Goal: Task Accomplishment & Management: Use online tool/utility

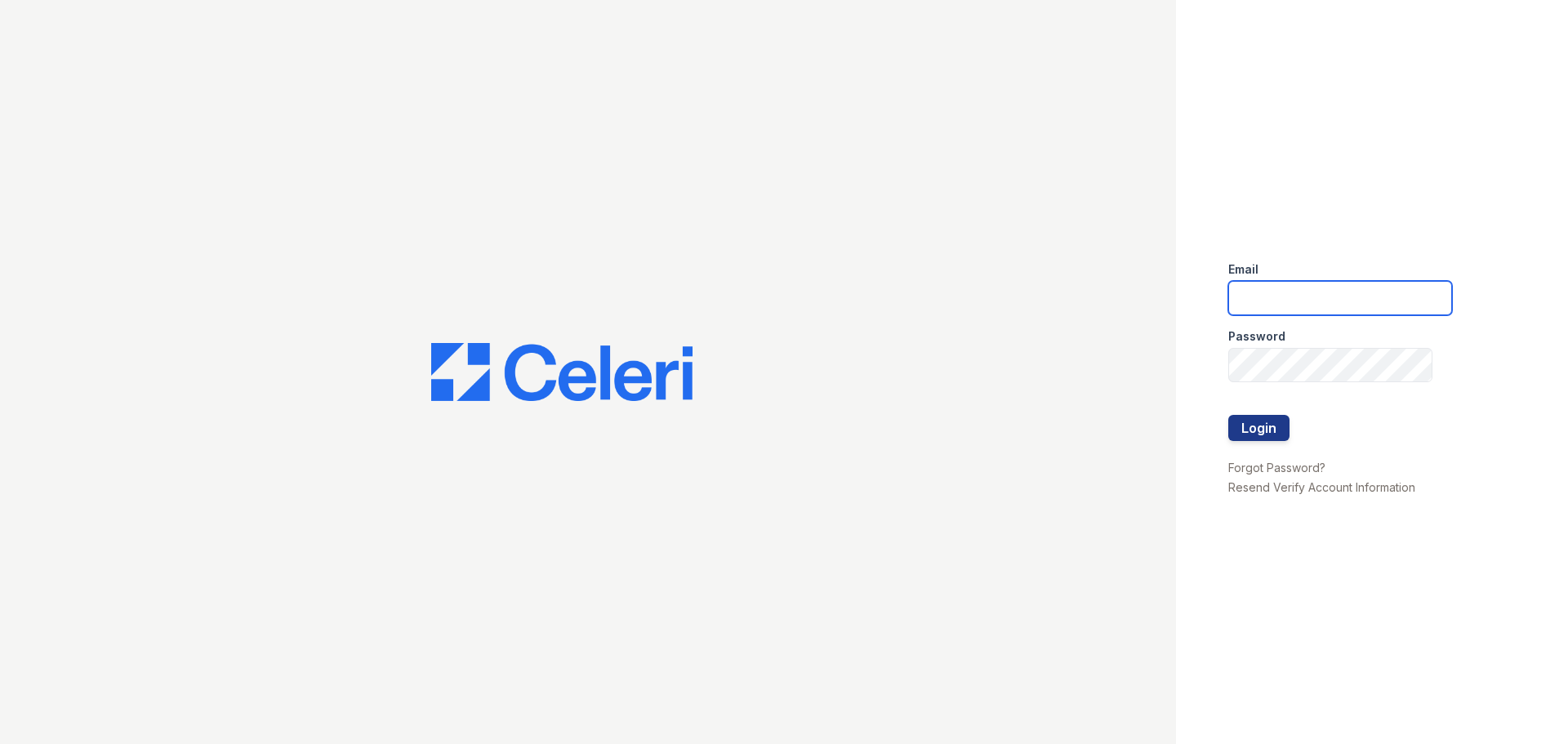
type input "arrive2801@trinity-pm.com"
drag, startPoint x: 1290, startPoint y: 431, endPoint x: 1265, endPoint y: 439, distance: 26.2
click at [1283, 438] on form "Email arrive2801@trinity-pm.com Password Login" at bounding box center [1339, 353] width 223 height 209
click at [1261, 431] on button "Login" at bounding box center [1259, 428] width 62 height 26
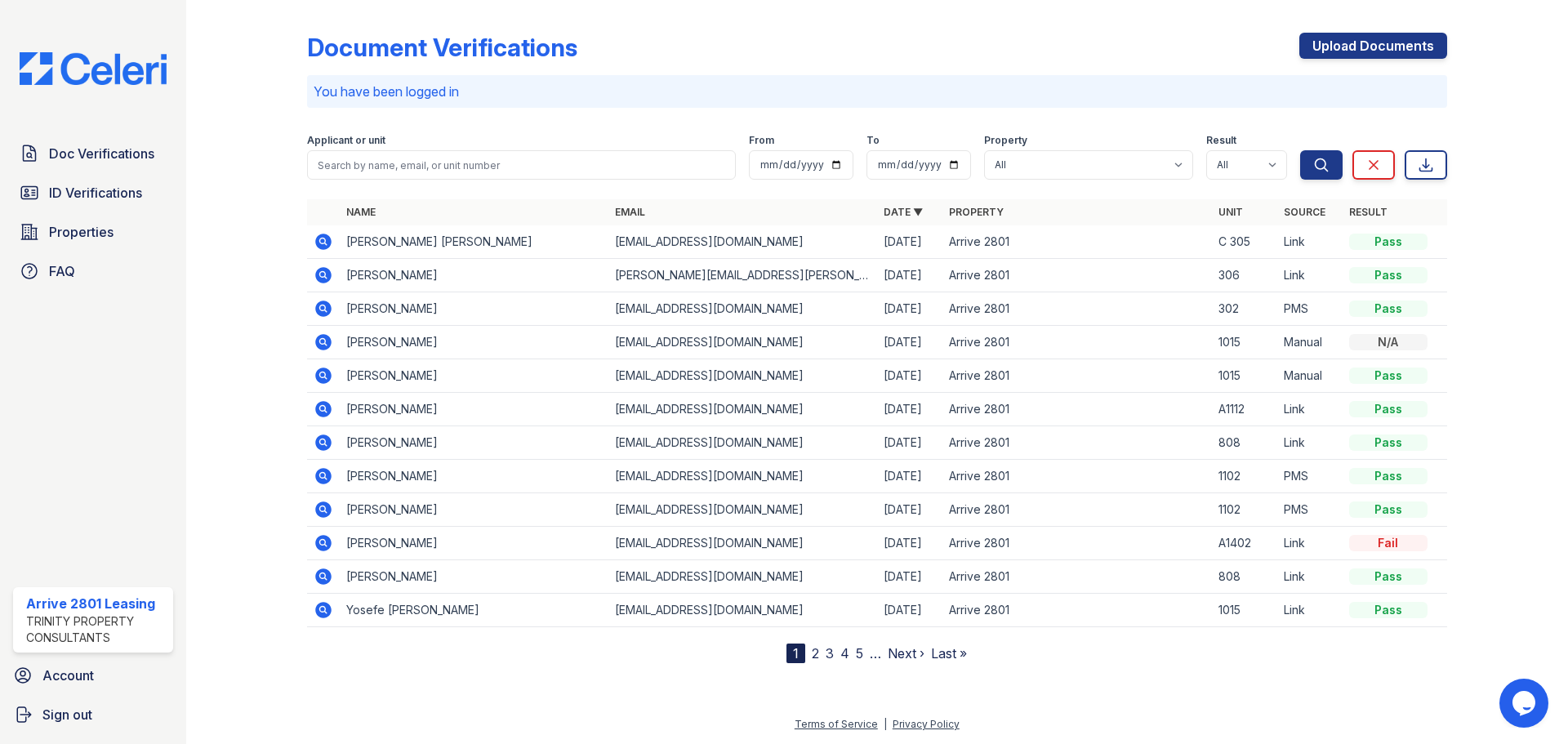
click at [329, 243] on icon at bounding box center [322, 241] width 16 height 16
